Goal: Check status: Check status

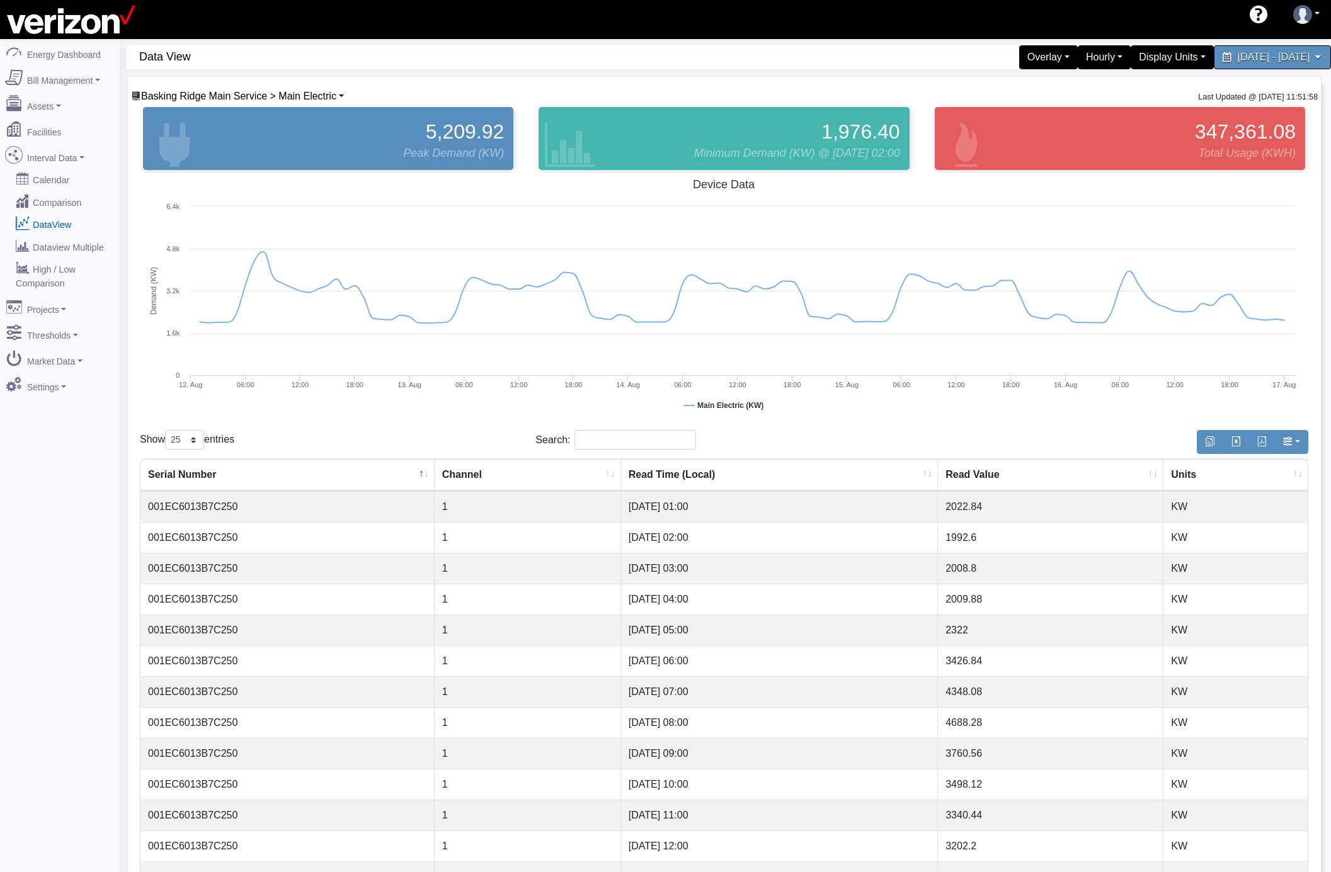
select select "25"
click at [65, 217] on link "DataView" at bounding box center [60, 224] width 122 height 23
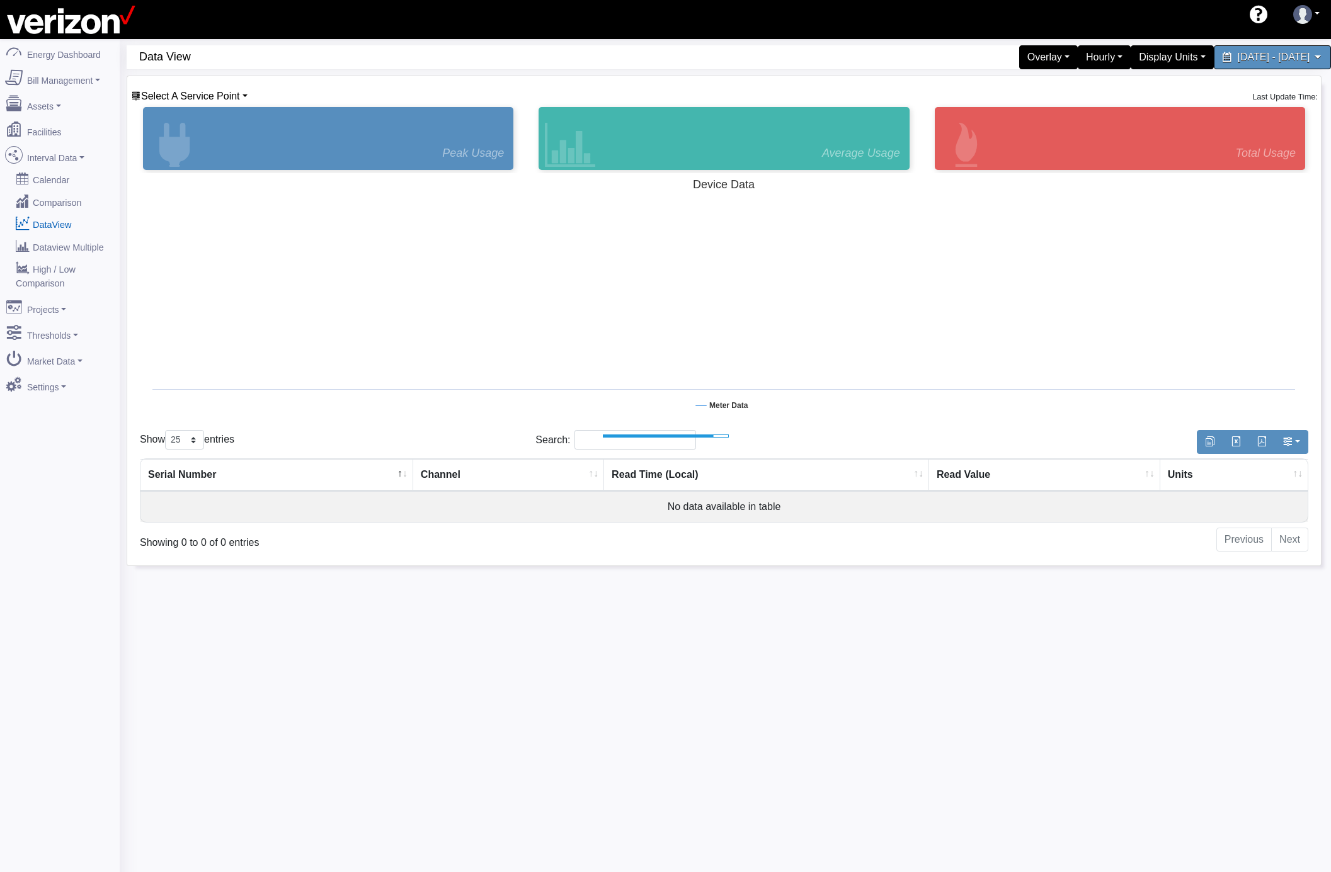
select select "25"
click at [222, 99] on span "Select A Service Point" at bounding box center [190, 96] width 99 height 11
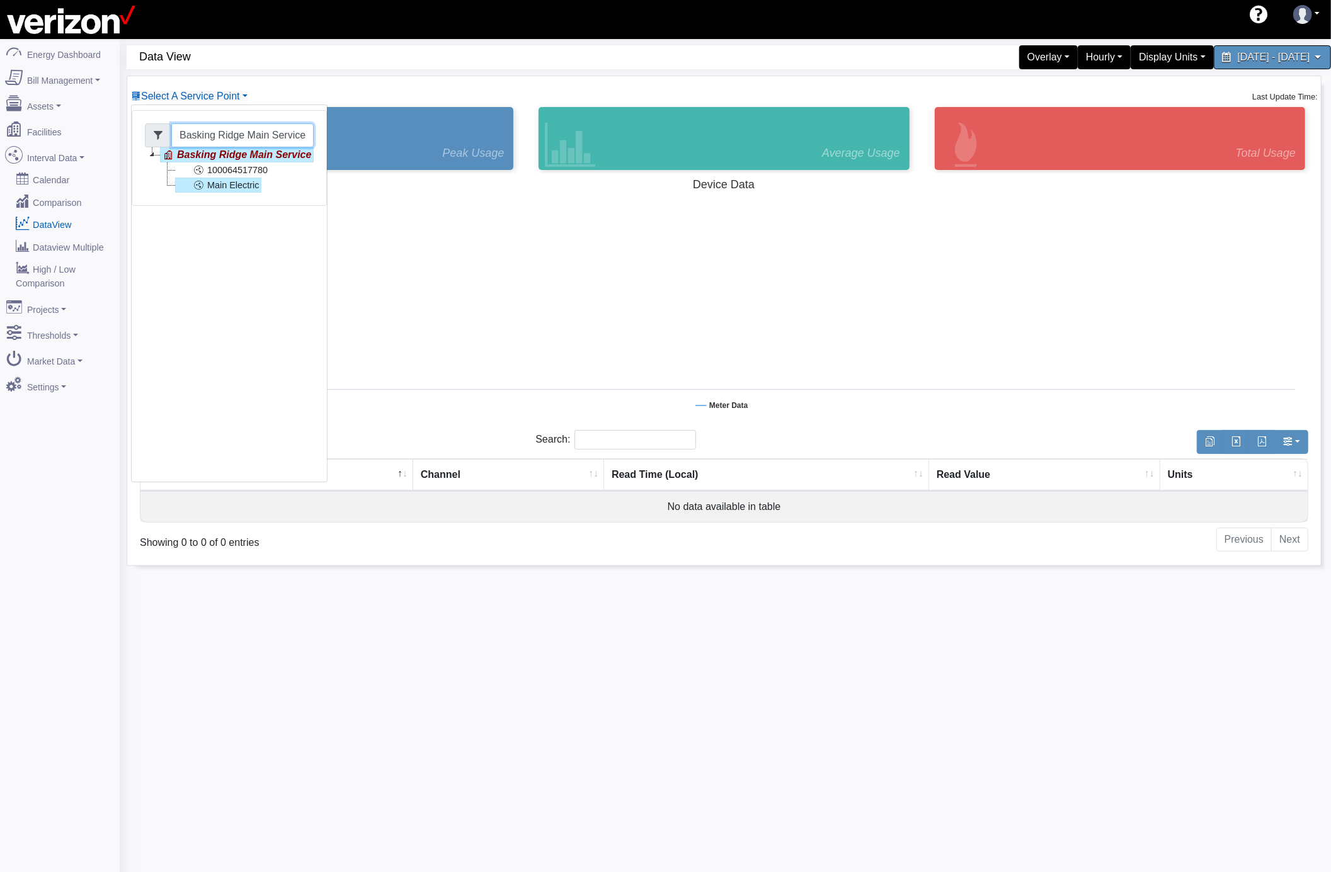
click at [188, 139] on input "Basking Ridge Main Service" at bounding box center [242, 135] width 142 height 24
drag, startPoint x: 185, startPoint y: 135, endPoint x: 374, endPoint y: 136, distance: 189.6
click at [374, 136] on div "Select A Service Point Basking Ridge Main Service Basking Ridge Main Service 10…" at bounding box center [723, 320] width 1193 height 489
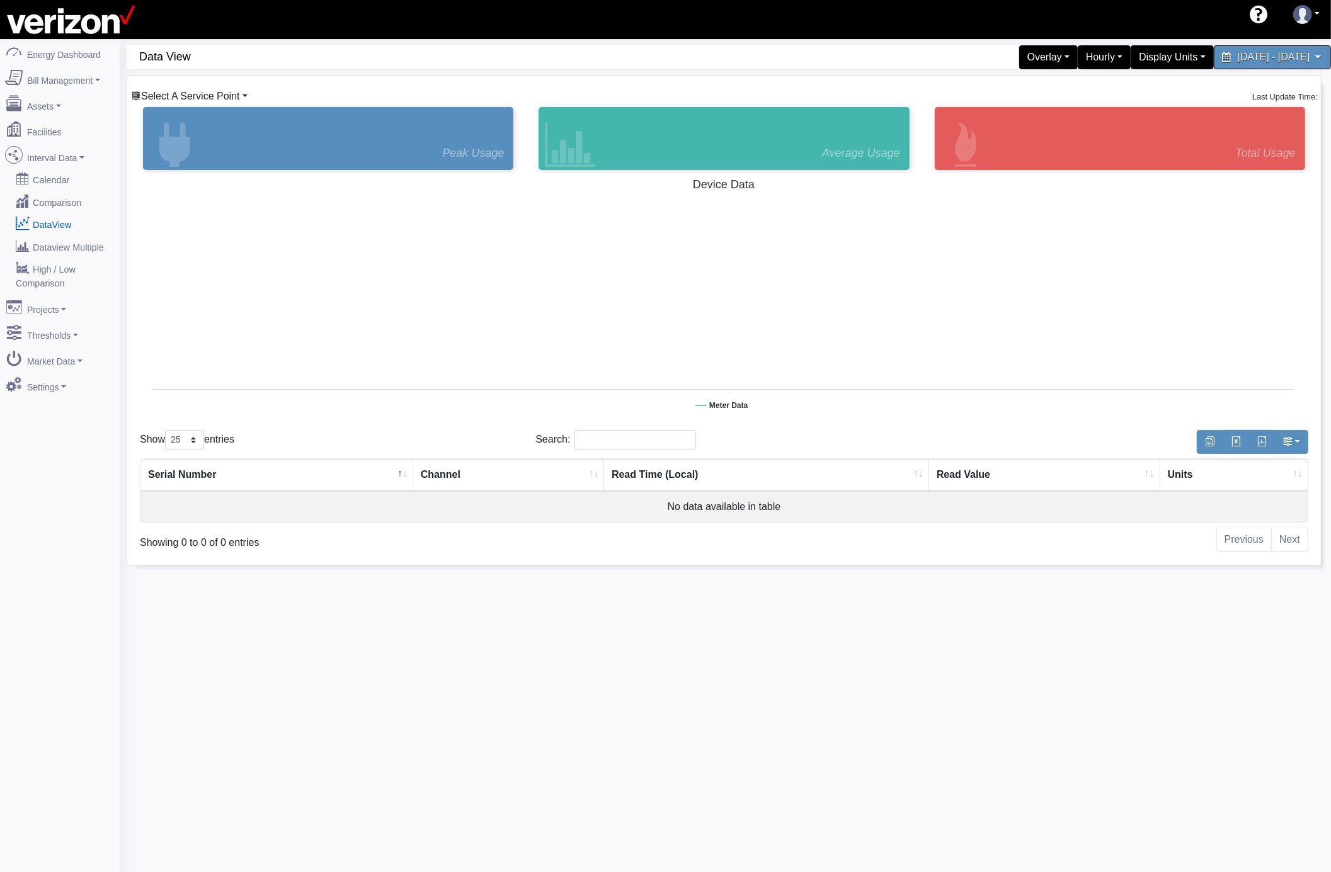
click at [242, 96] on link "Select A Service Point" at bounding box center [189, 96] width 117 height 11
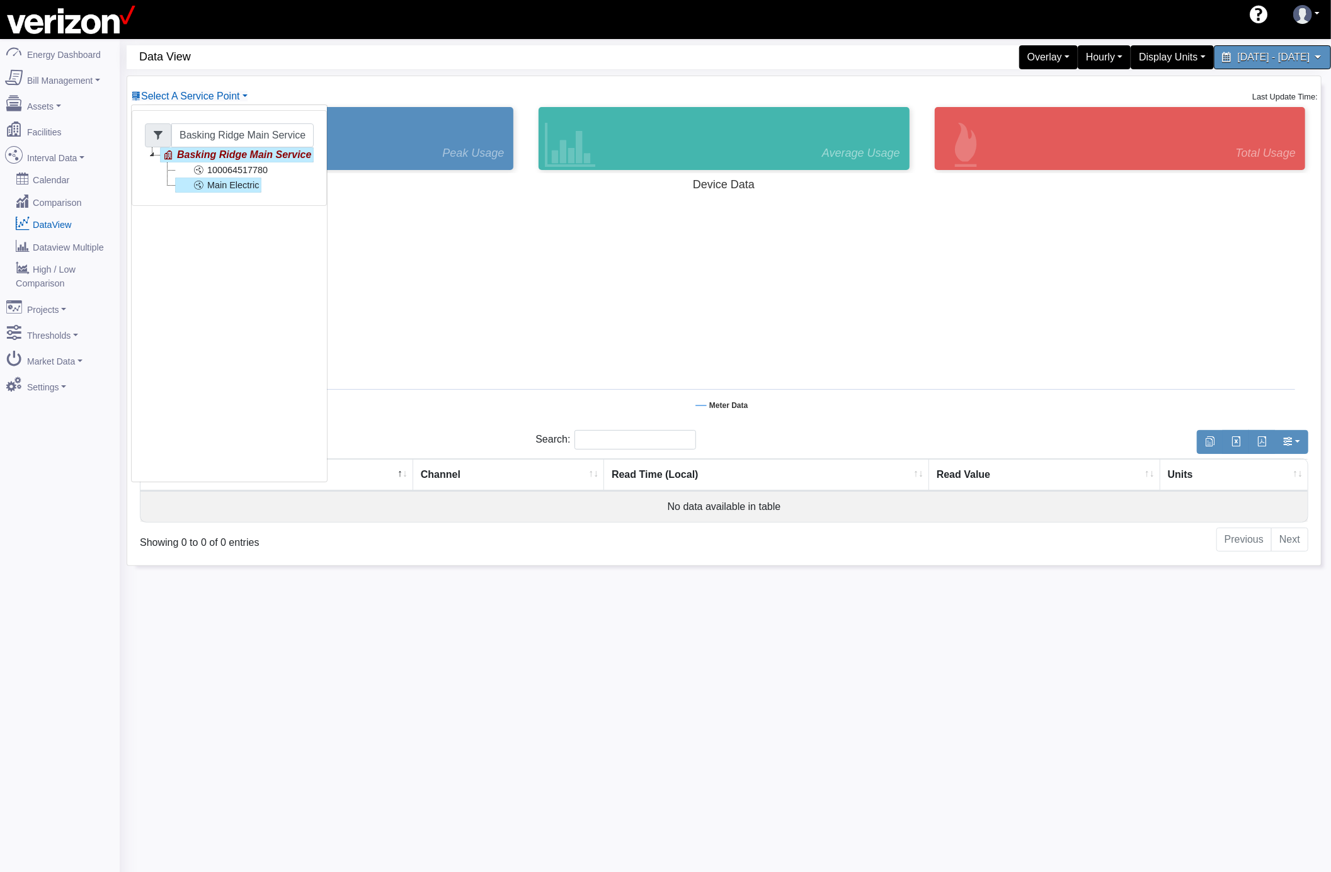
click at [154, 132] on icon at bounding box center [158, 135] width 10 height 10
click at [157, 132] on icon at bounding box center [158, 135] width 10 height 10
click at [186, 132] on input "Basking Ridge Main Service" at bounding box center [242, 135] width 142 height 24
drag, startPoint x: 186, startPoint y: 132, endPoint x: 323, endPoint y: 136, distance: 136.7
click at [323, 136] on div "Basking Ridge Main Service Basking Ridge Main Service 100064517780 Main Electri…" at bounding box center [229, 158] width 195 height 96
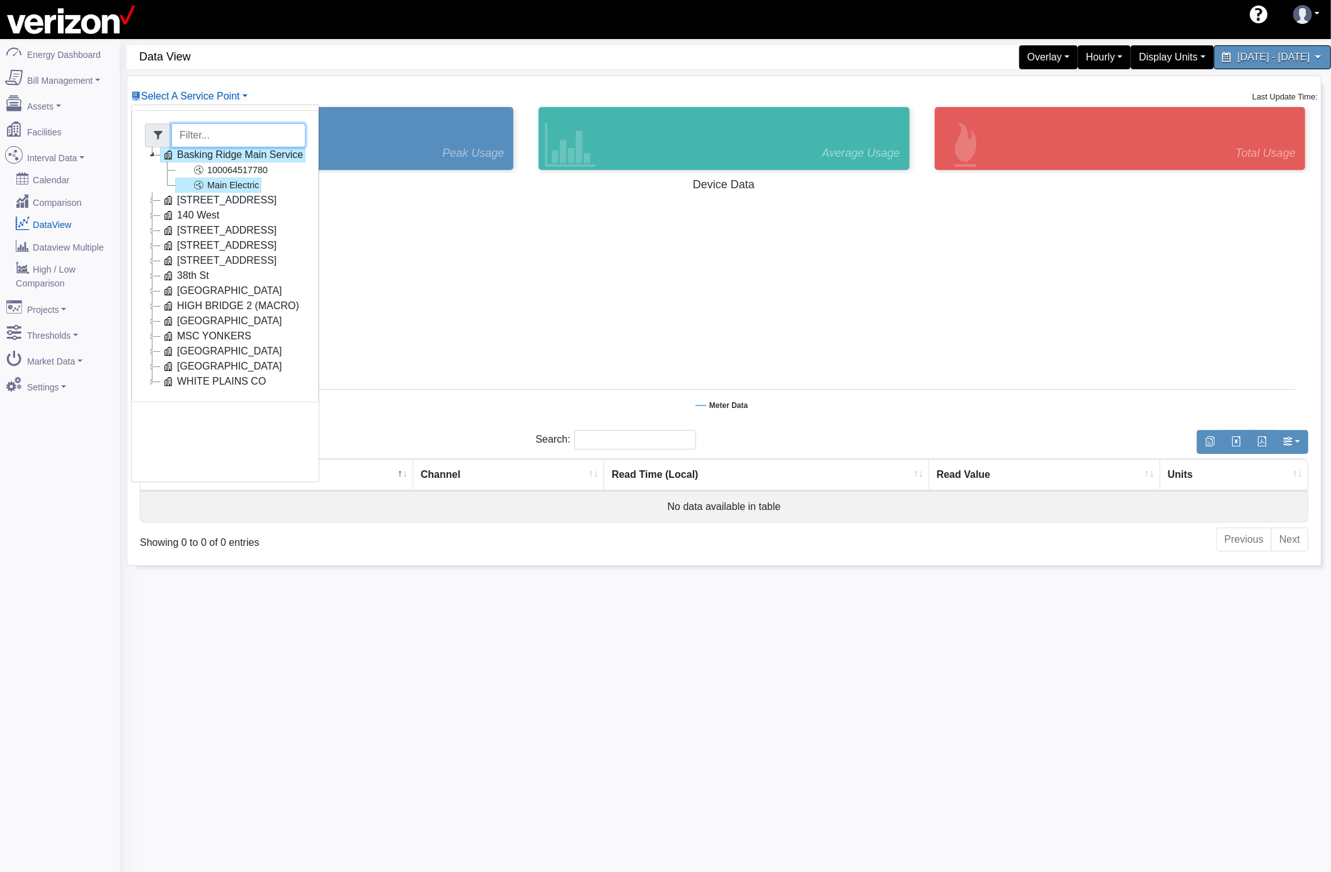
click at [152, 366] on icon at bounding box center [152, 366] width 15 height 15
click at [213, 381] on link "77499140000" at bounding box center [220, 381] width 90 height 15
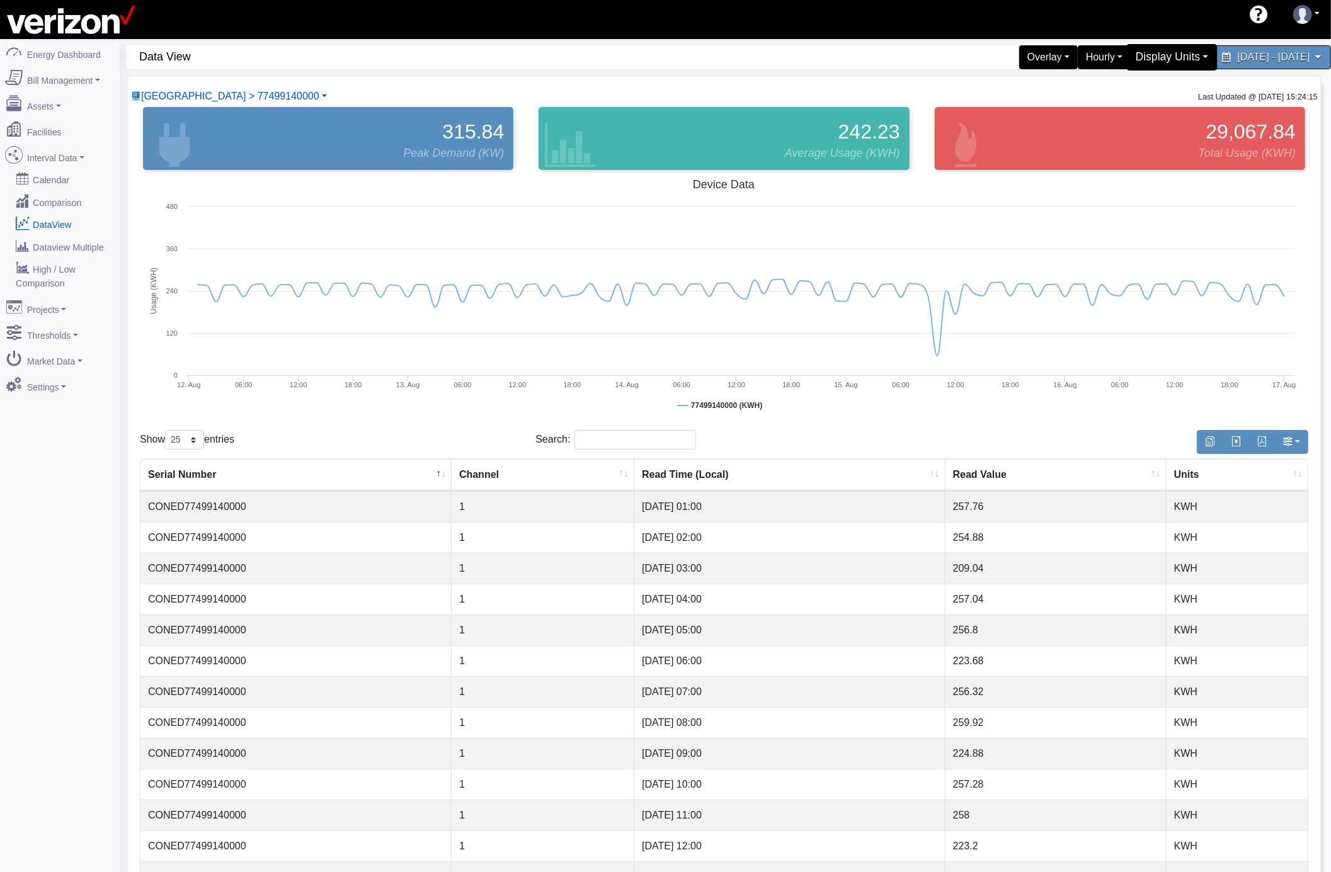
click at [1127, 55] on div "Display Units" at bounding box center [1172, 57] width 91 height 26
click at [1117, 83] on link "kW" at bounding box center [1167, 87] width 100 height 20
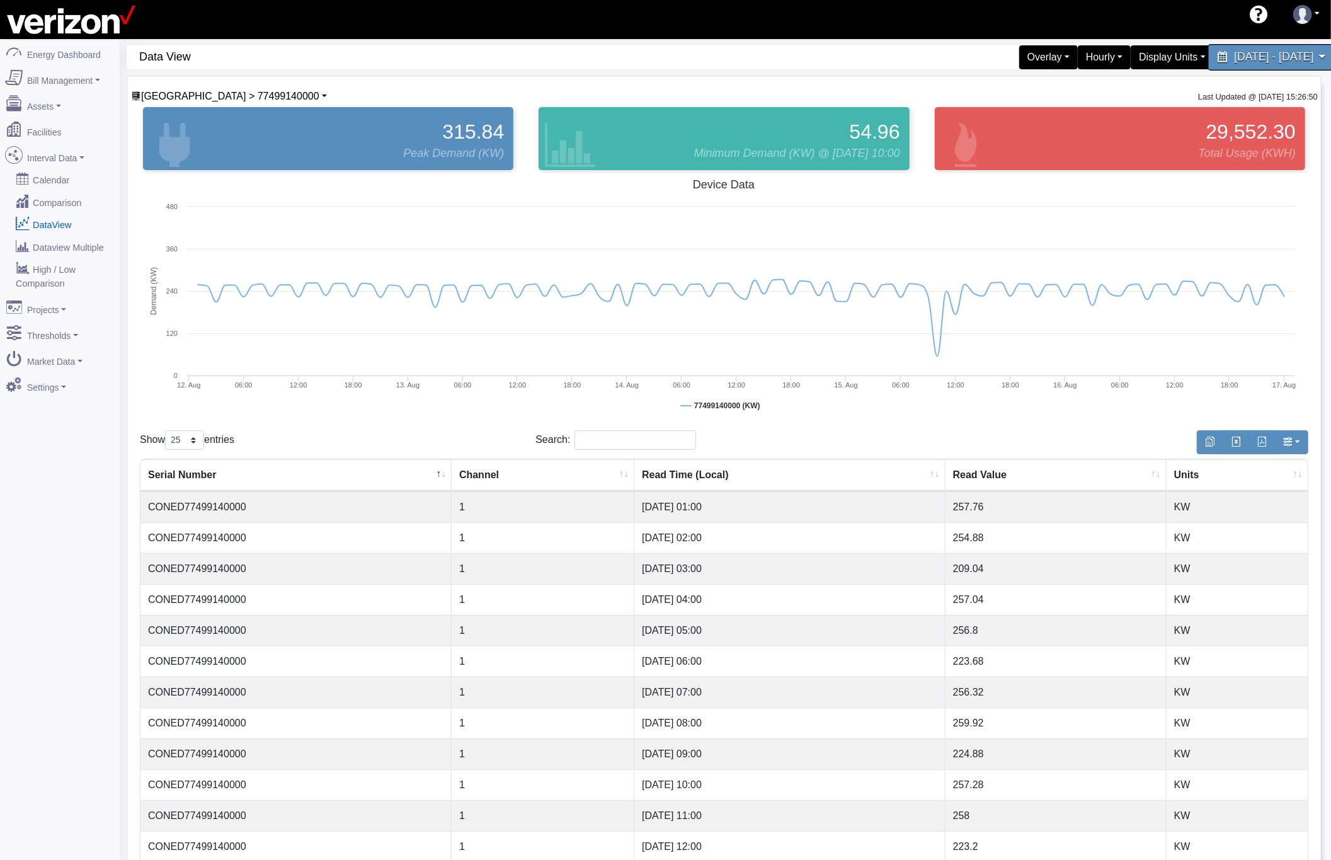
click at [1234, 59] on span "[DATE] - [DATE]" at bounding box center [1273, 57] width 79 height 12
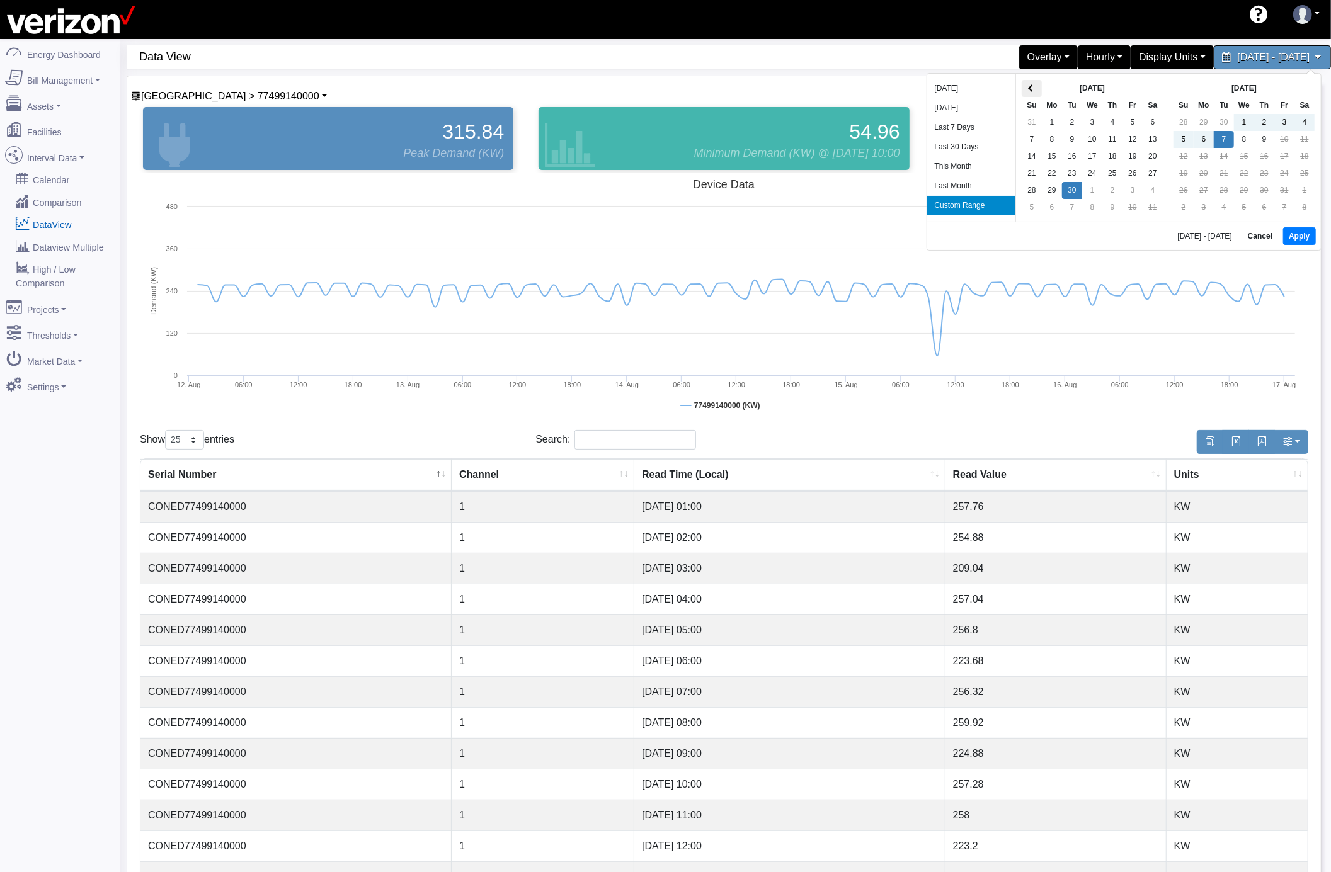
click at [1021, 89] on th at bounding box center [1031, 88] width 20 height 17
click at [1026, 89] on div "Aug 2025 Su Mo Tu We Th Fr Sa 27 28 29 30 31 1 2 3 4 5 6 7 8 9 10 11 12 13 14 1…" at bounding box center [1101, 149] width 153 height 148
click at [1039, 86] on th at bounding box center [1042, 89] width 20 height 17
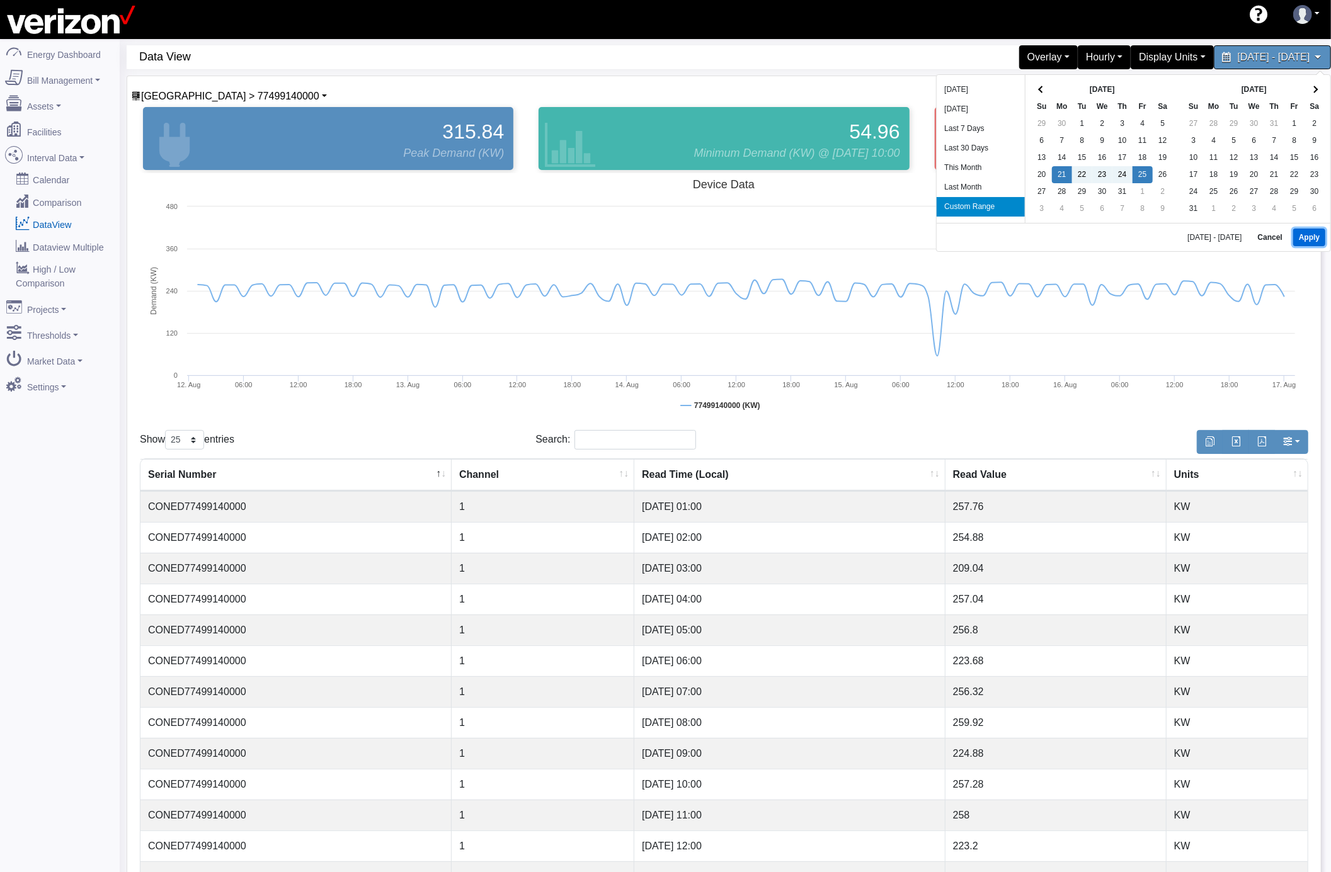
click at [1295, 232] on button "Apply" at bounding box center [1309, 238] width 32 height 18
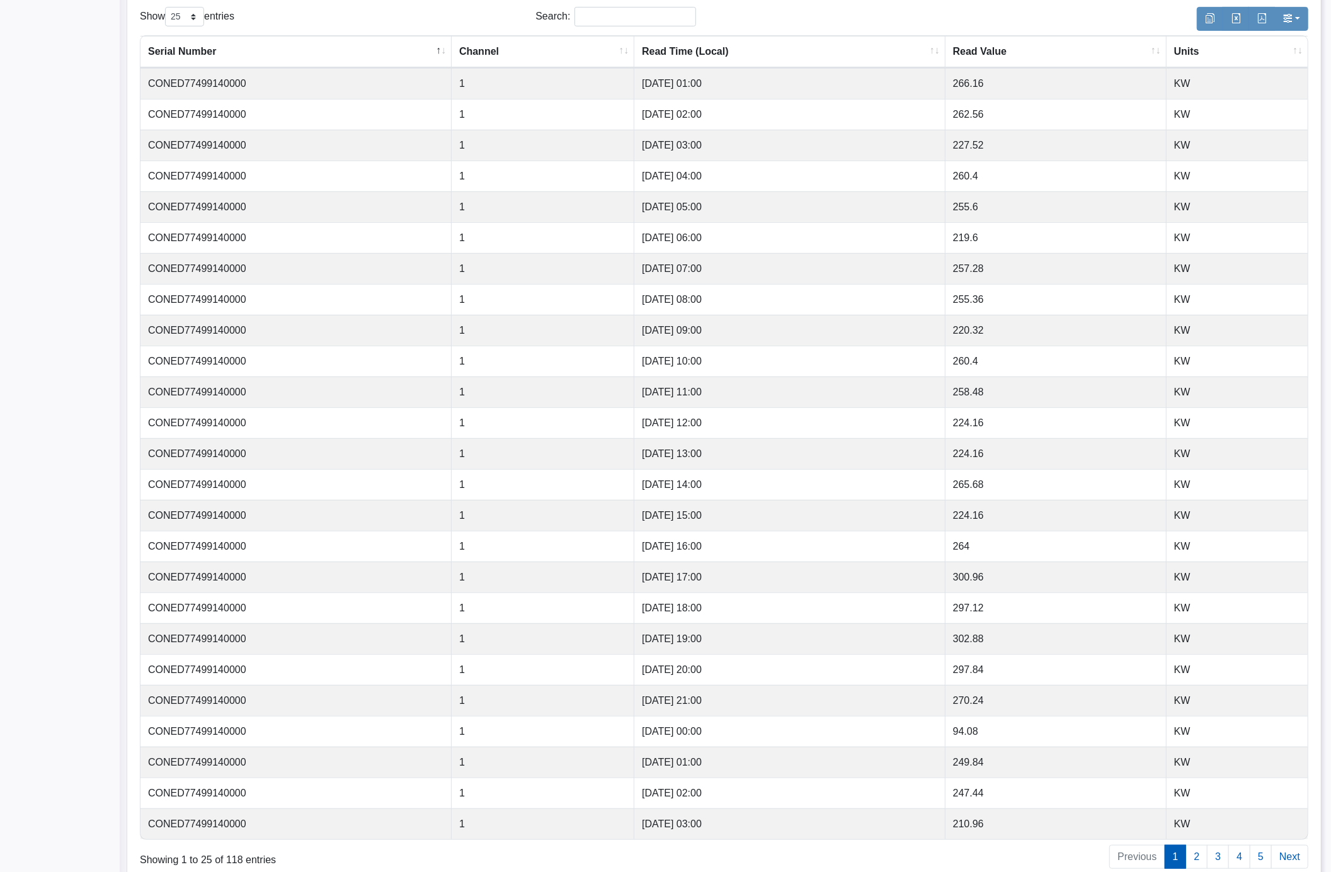
scroll to position [447, 0]
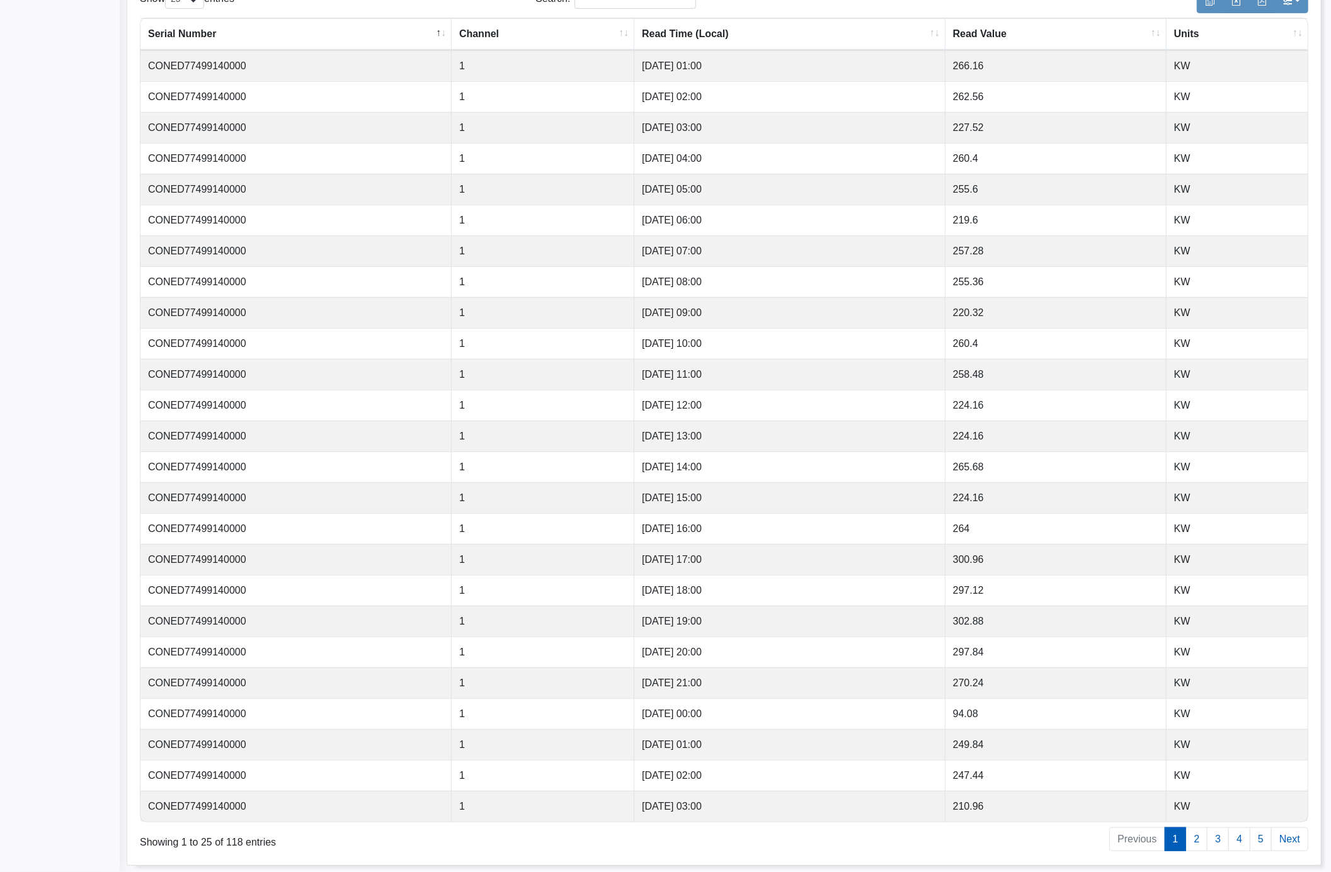
click at [658, 567] on td "07/21/2025 17:00" at bounding box center [789, 559] width 311 height 31
click at [1238, 845] on link "4" at bounding box center [1239, 840] width 22 height 24
click at [1217, 844] on link "3" at bounding box center [1218, 840] width 22 height 24
click at [1173, 845] on link "1" at bounding box center [1175, 840] width 22 height 24
click at [802, 620] on td "07/21/2025 19:00" at bounding box center [789, 621] width 311 height 31
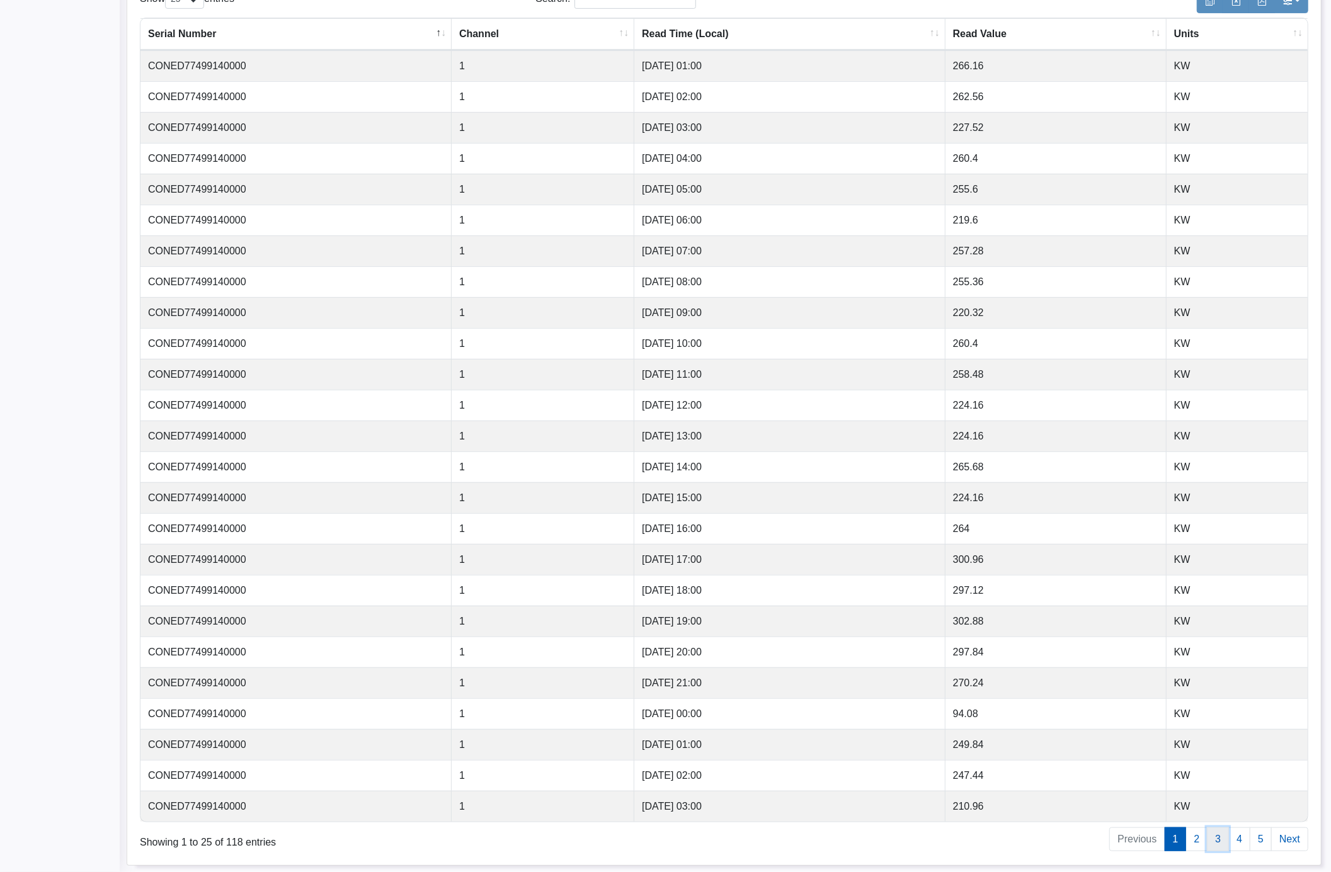
click at [1215, 834] on link "3" at bounding box center [1218, 840] width 22 height 24
click at [936, 464] on td "07/23/2025 18:00" at bounding box center [789, 467] width 311 height 31
